Goal: Check status: Check status

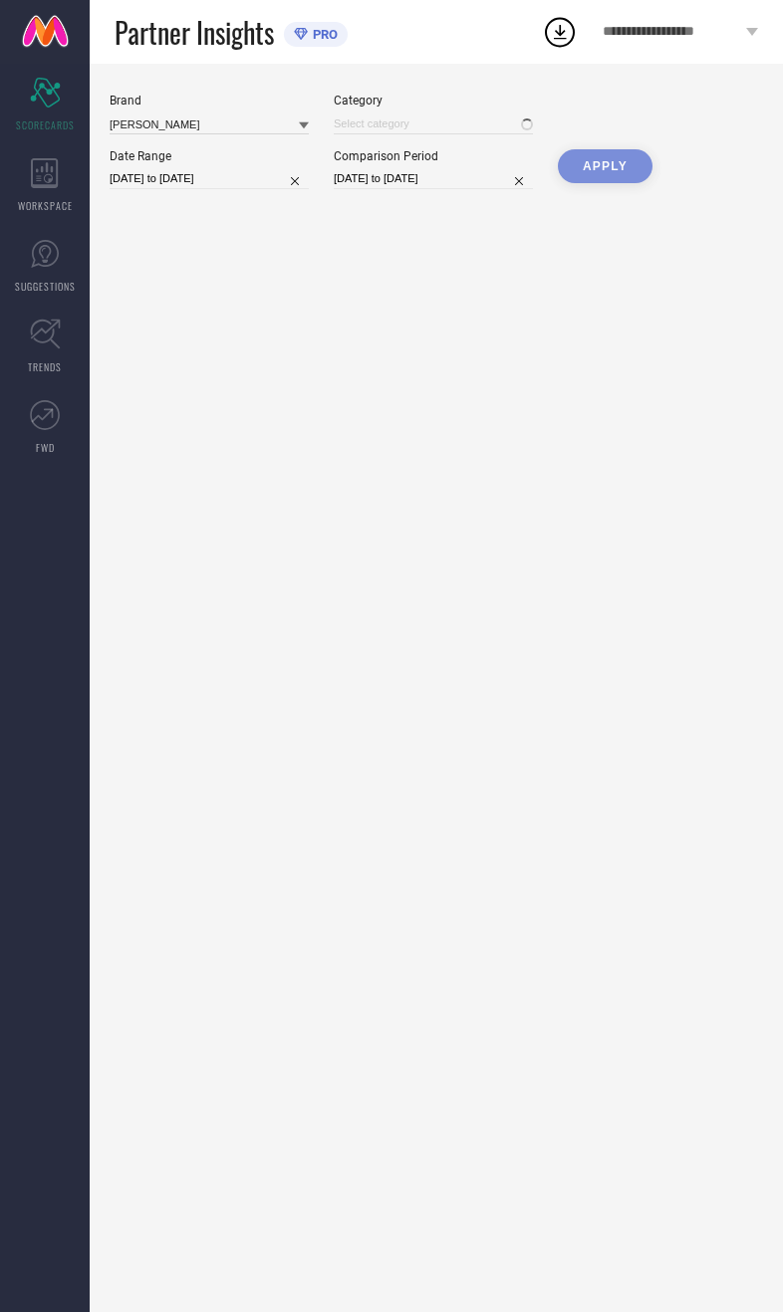
type input "All"
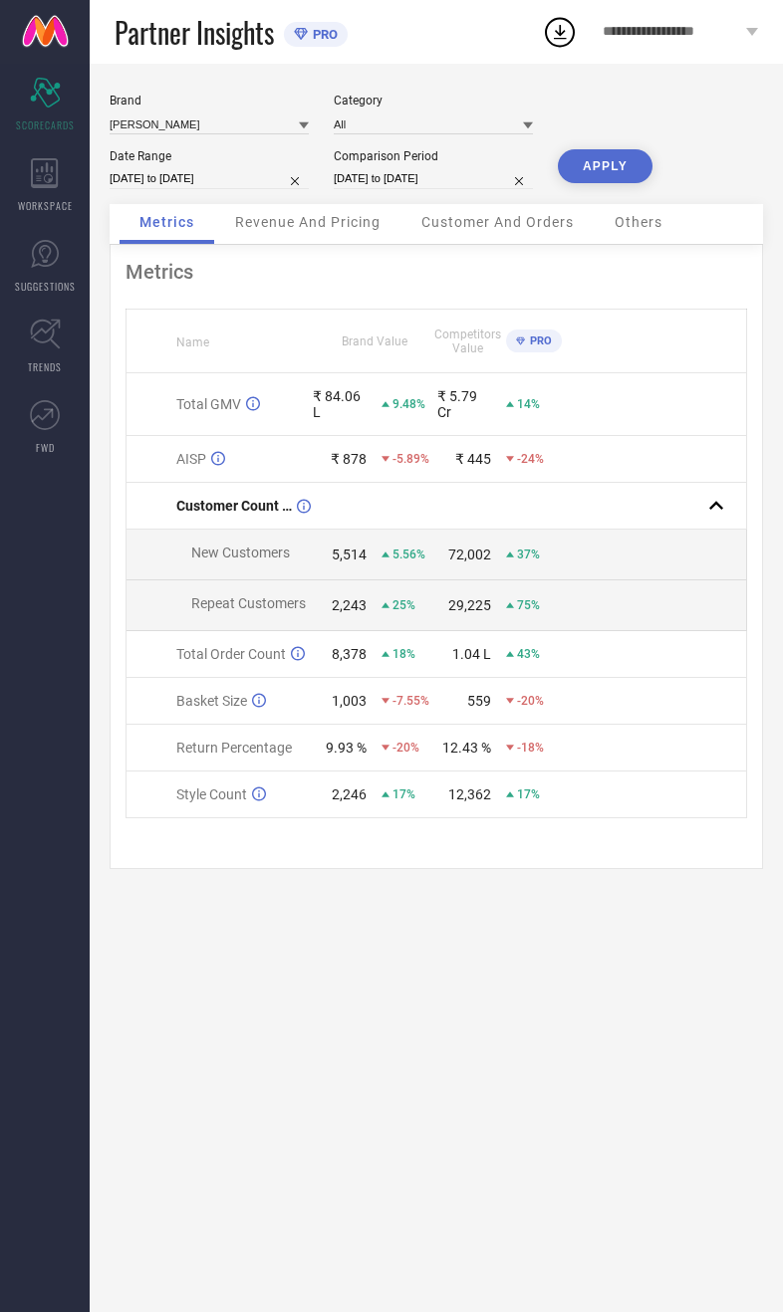
select select "8"
select select "2025"
select select "9"
select select "2025"
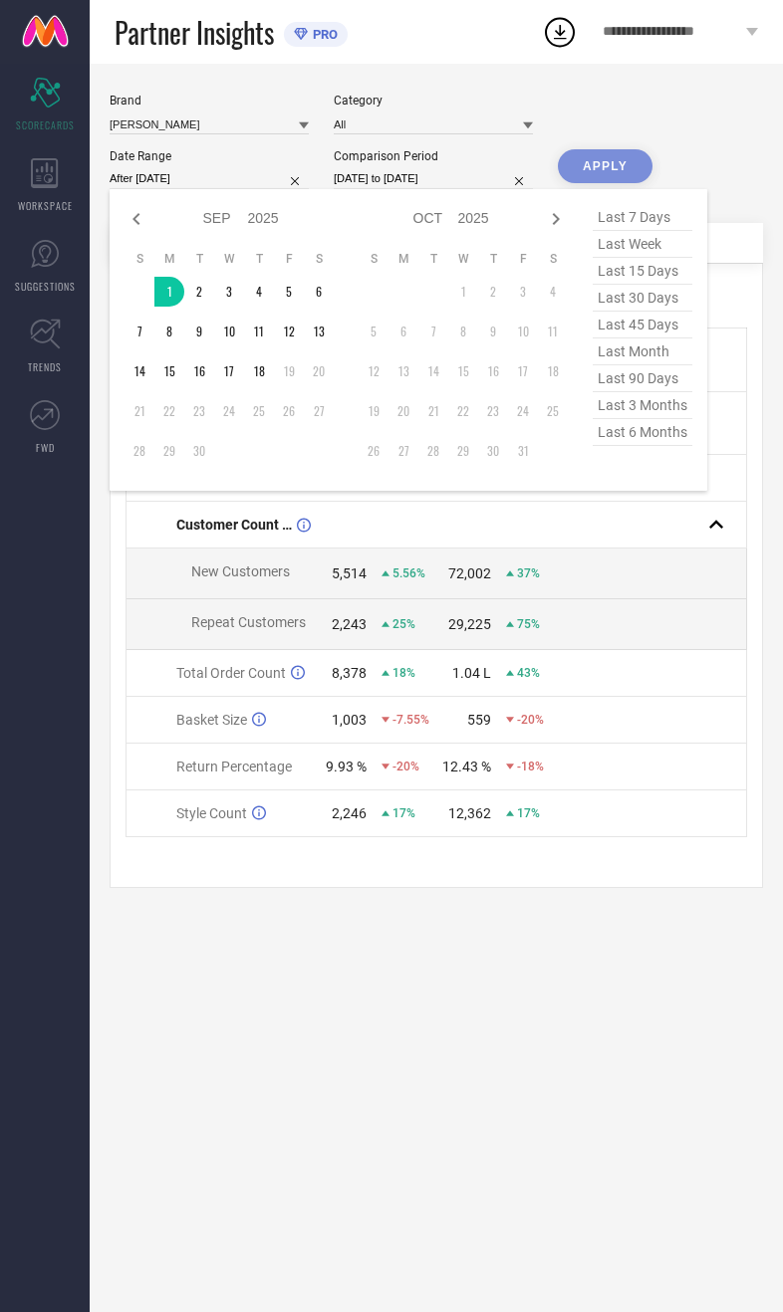
type input "01-09-2025 to 18-09-2025"
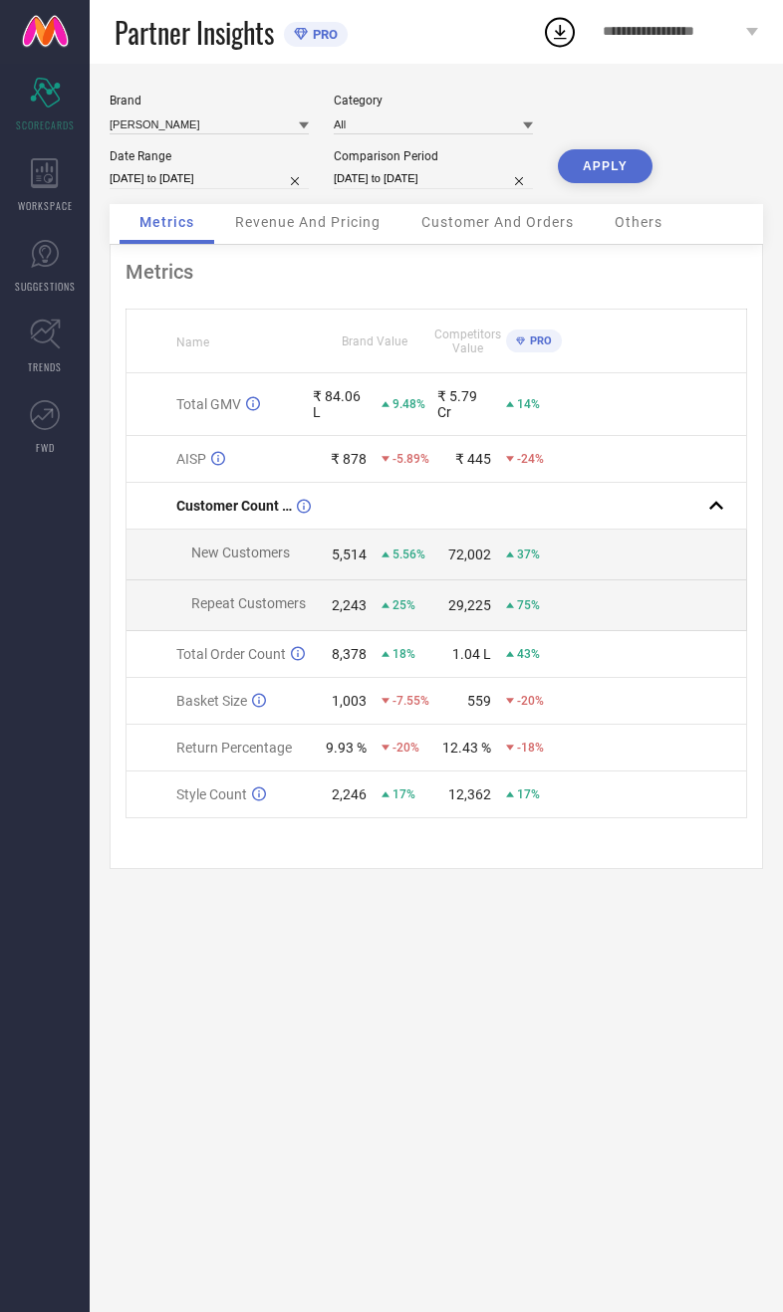
select select "8"
select select "2024"
select select "9"
select select "2024"
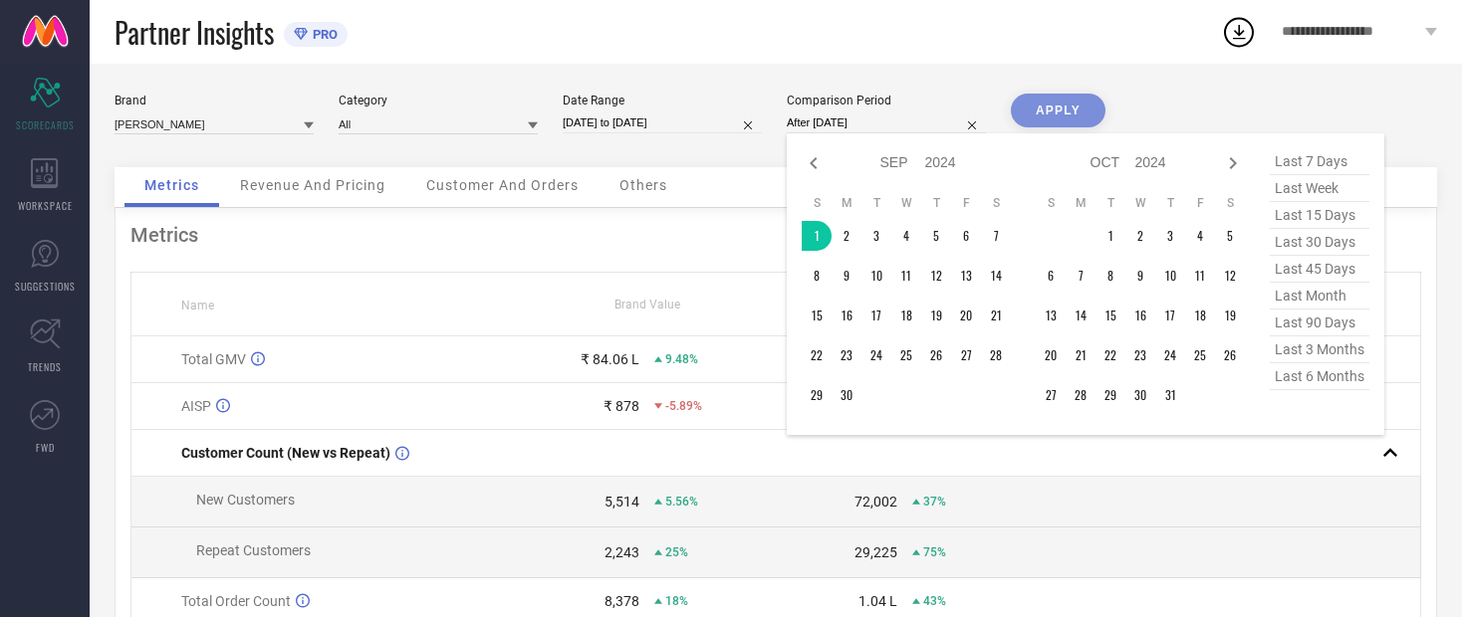
type input "01-09-2024 to 18-09-2024"
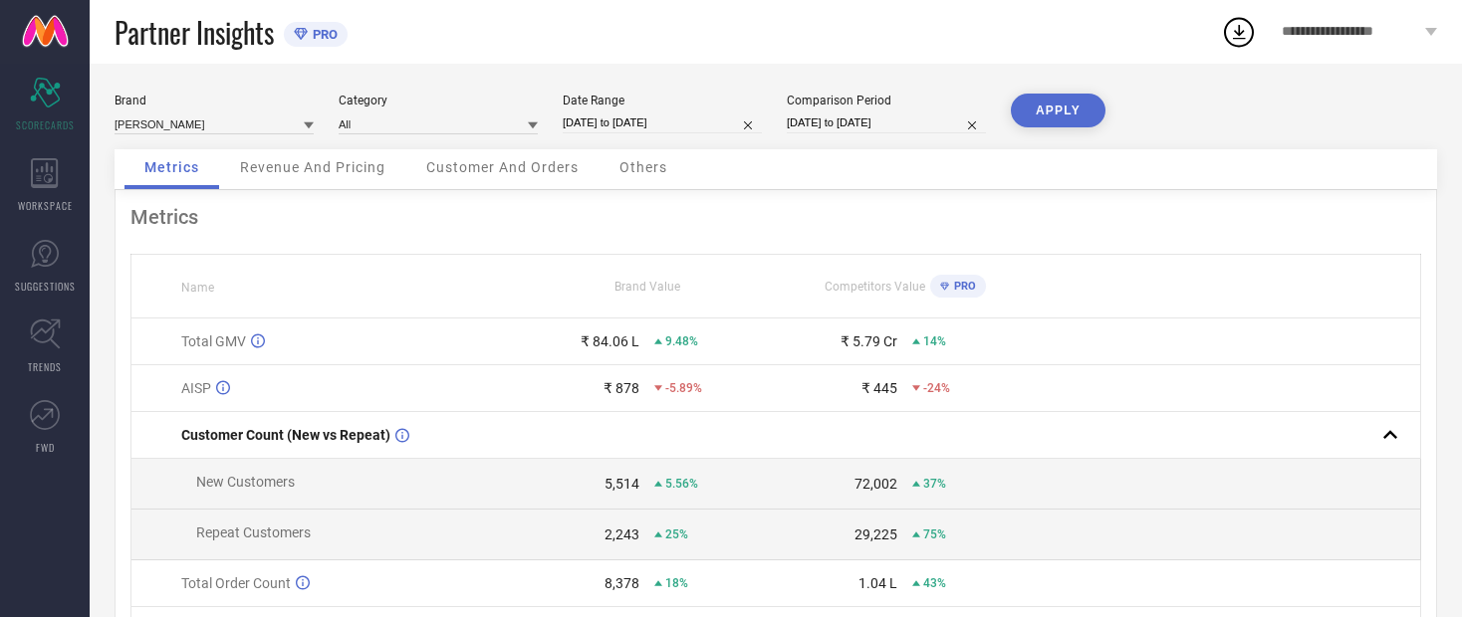
click at [782, 114] on button "APPLY" at bounding box center [1058, 111] width 95 height 34
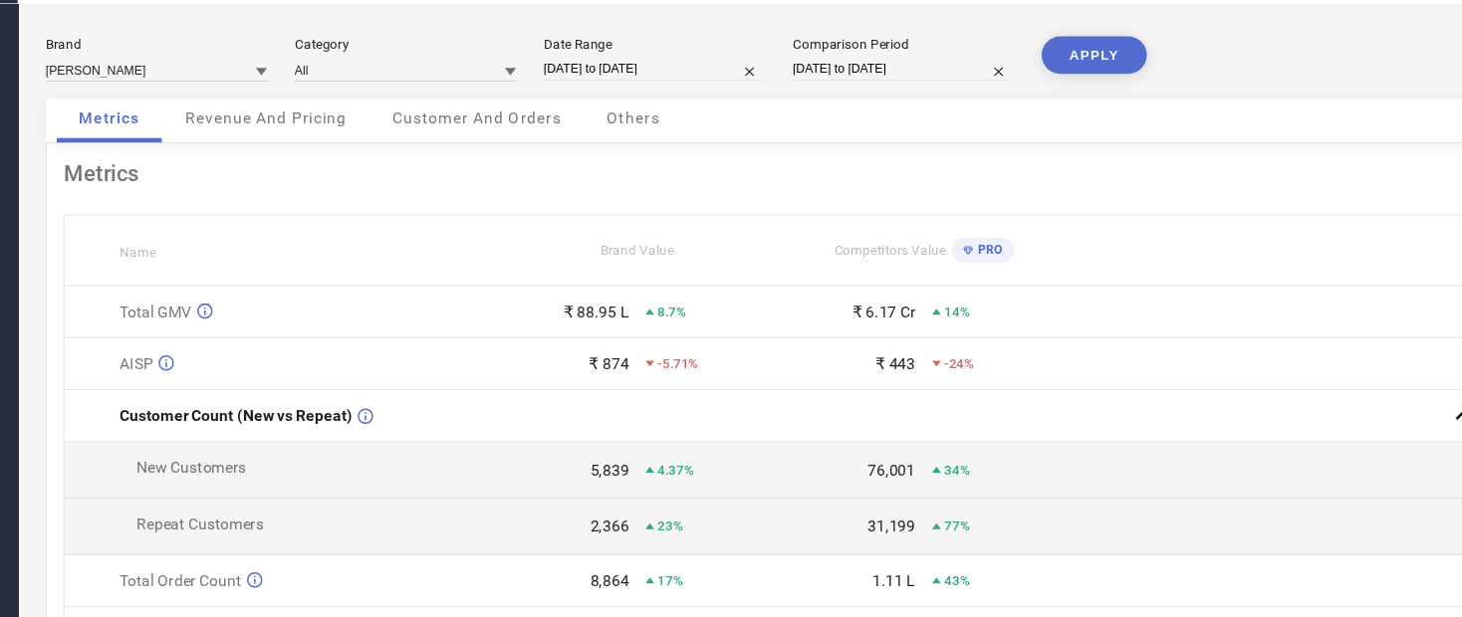
click at [220, 149] on div "Revenue And Pricing" at bounding box center [312, 169] width 185 height 40
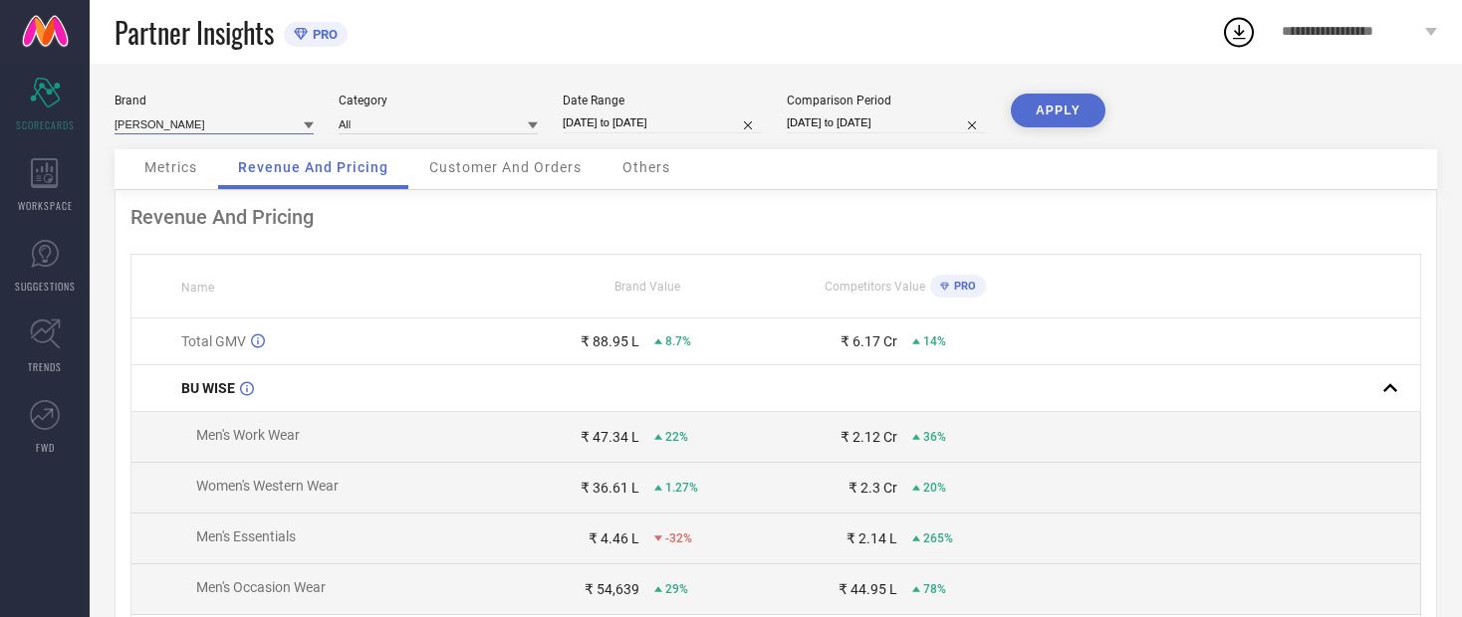
click at [164, 134] on input at bounding box center [213, 124] width 199 height 21
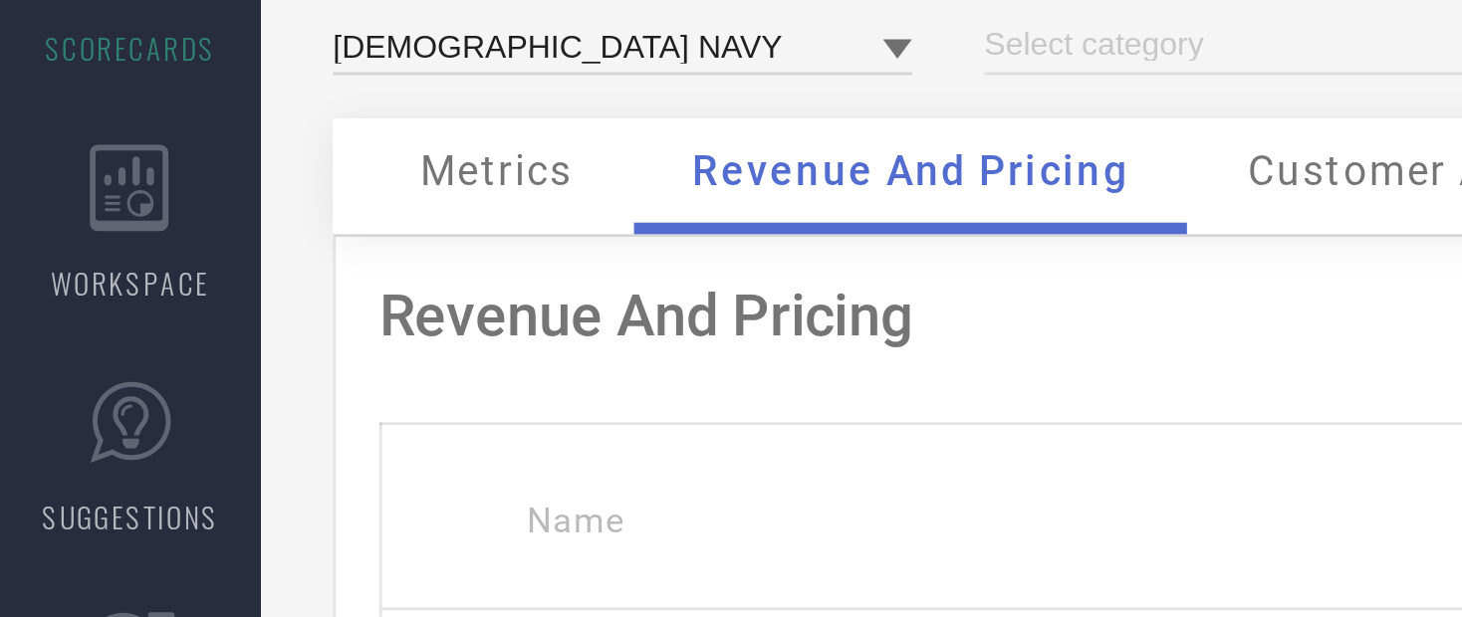
type input "All"
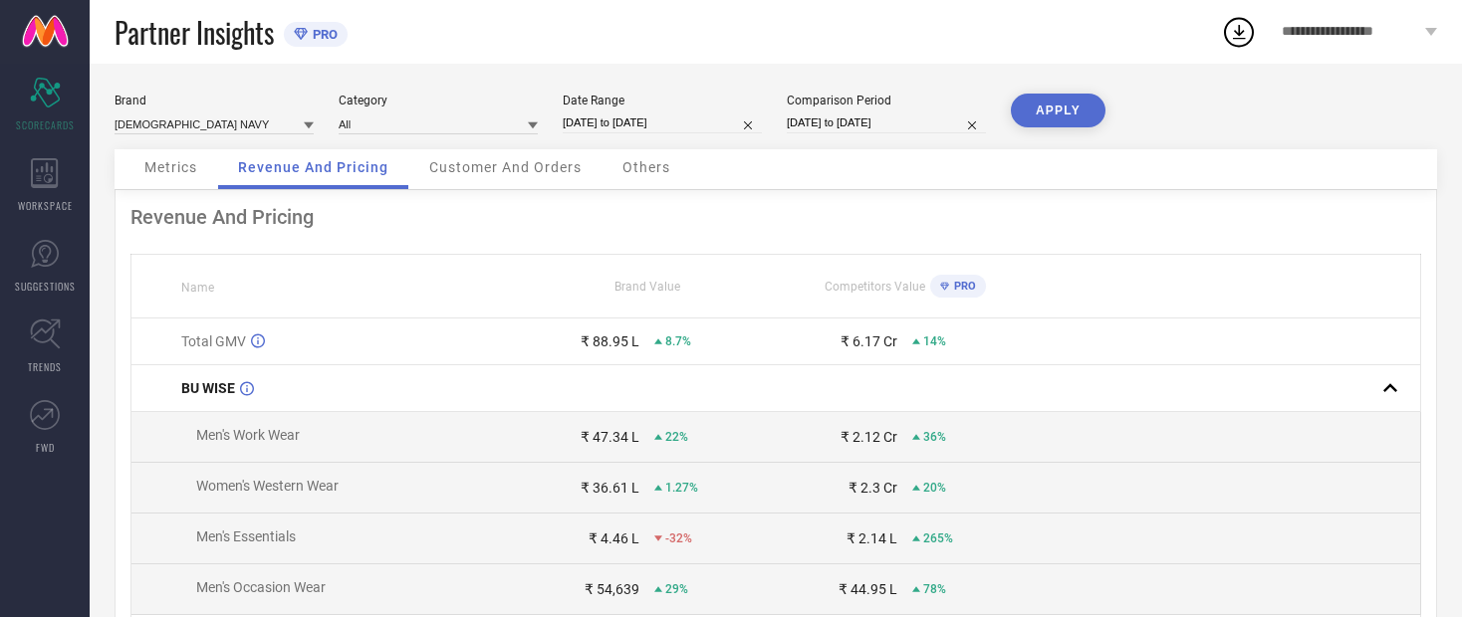
click at [782, 95] on div "Brand ENGLISH NAVY Category All Date Range 01-09-2025 to 18-09-2025 Comparison …" at bounding box center [775, 122] width 1322 height 56
click at [782, 124] on button "APPLY" at bounding box center [1058, 111] width 95 height 34
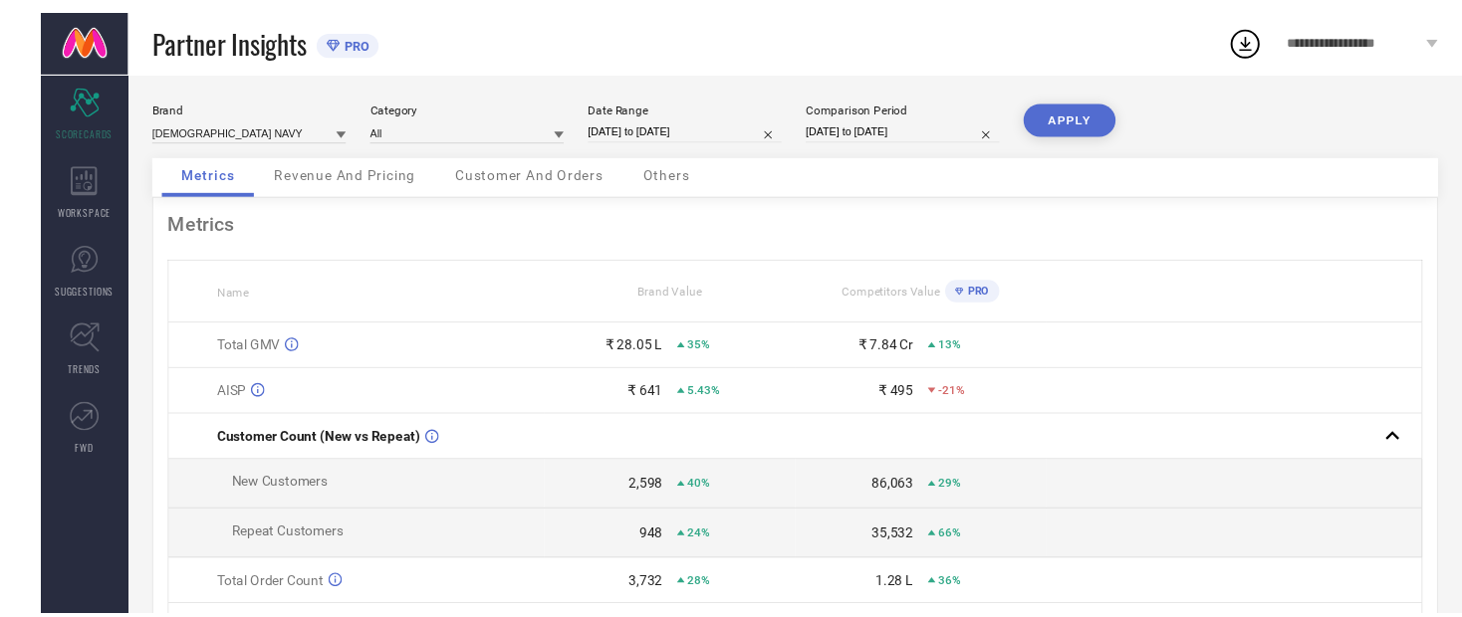
scroll to position [49, 0]
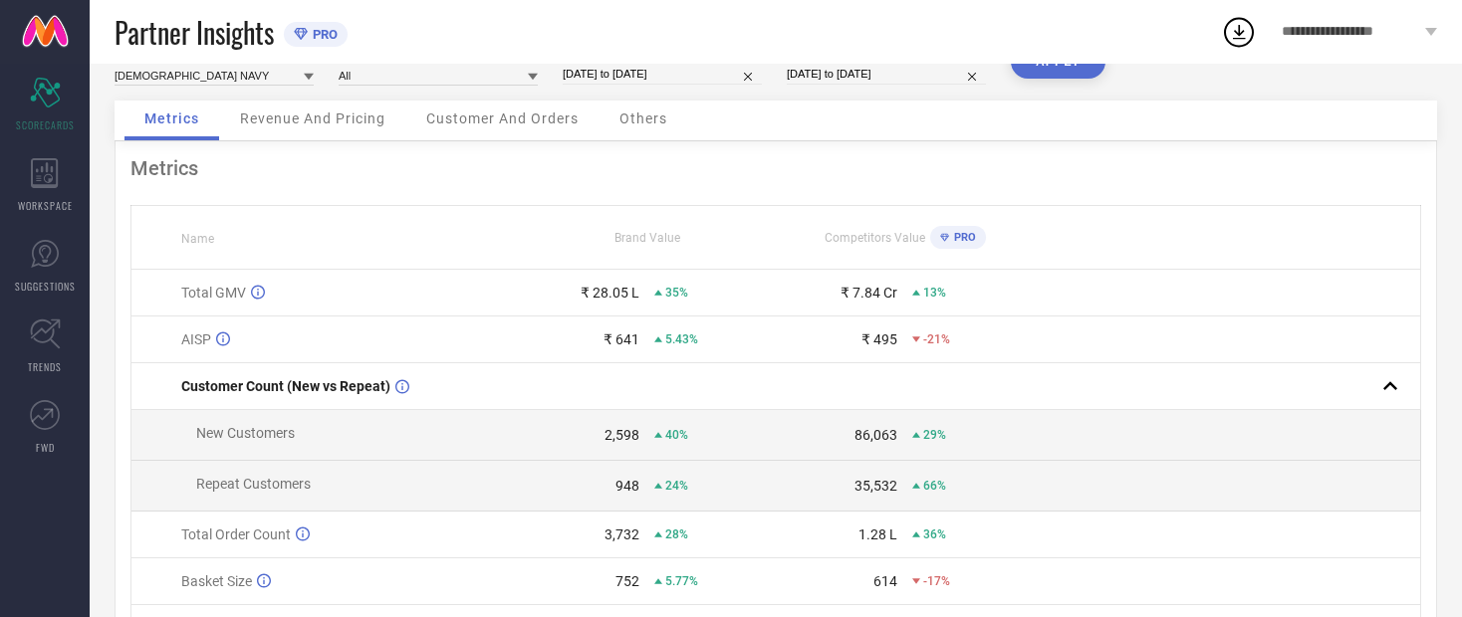
click at [297, 126] on span "Revenue And Pricing" at bounding box center [312, 119] width 145 height 16
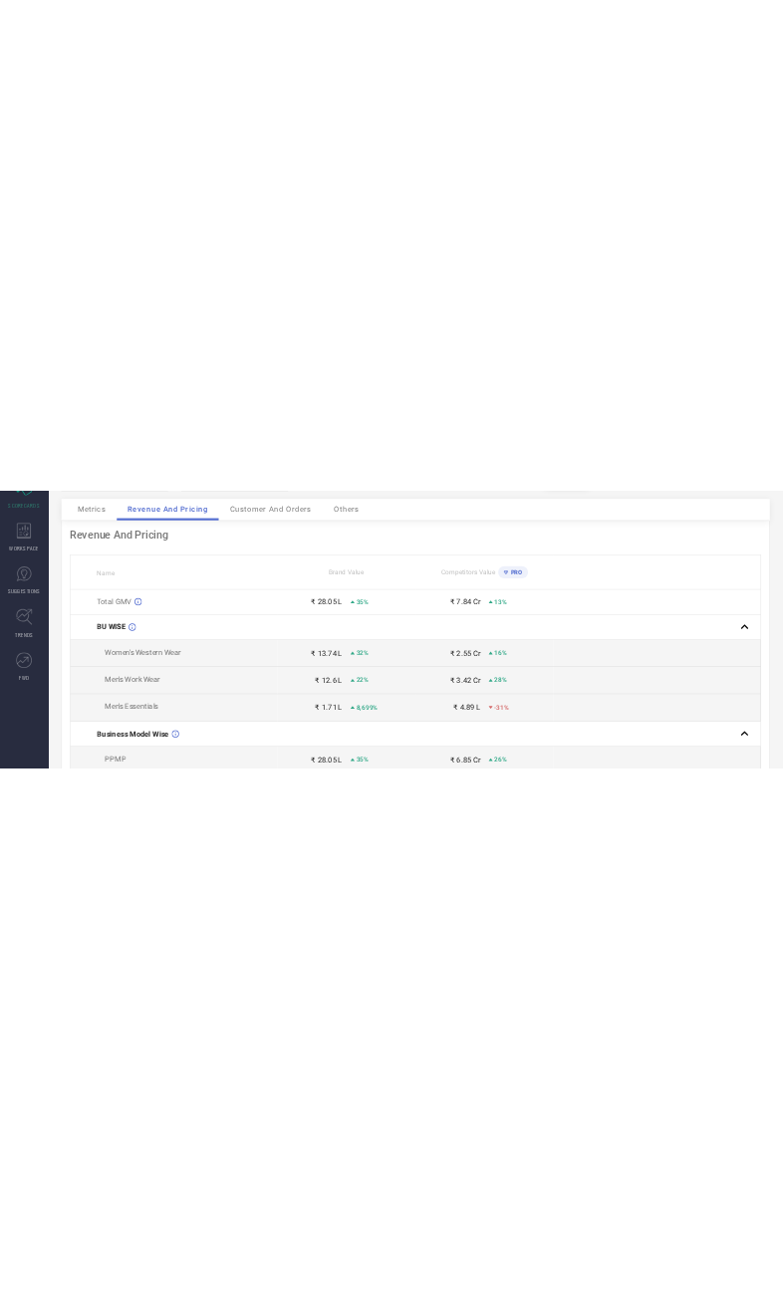
scroll to position [0, 0]
